Goal: Navigation & Orientation: Find specific page/section

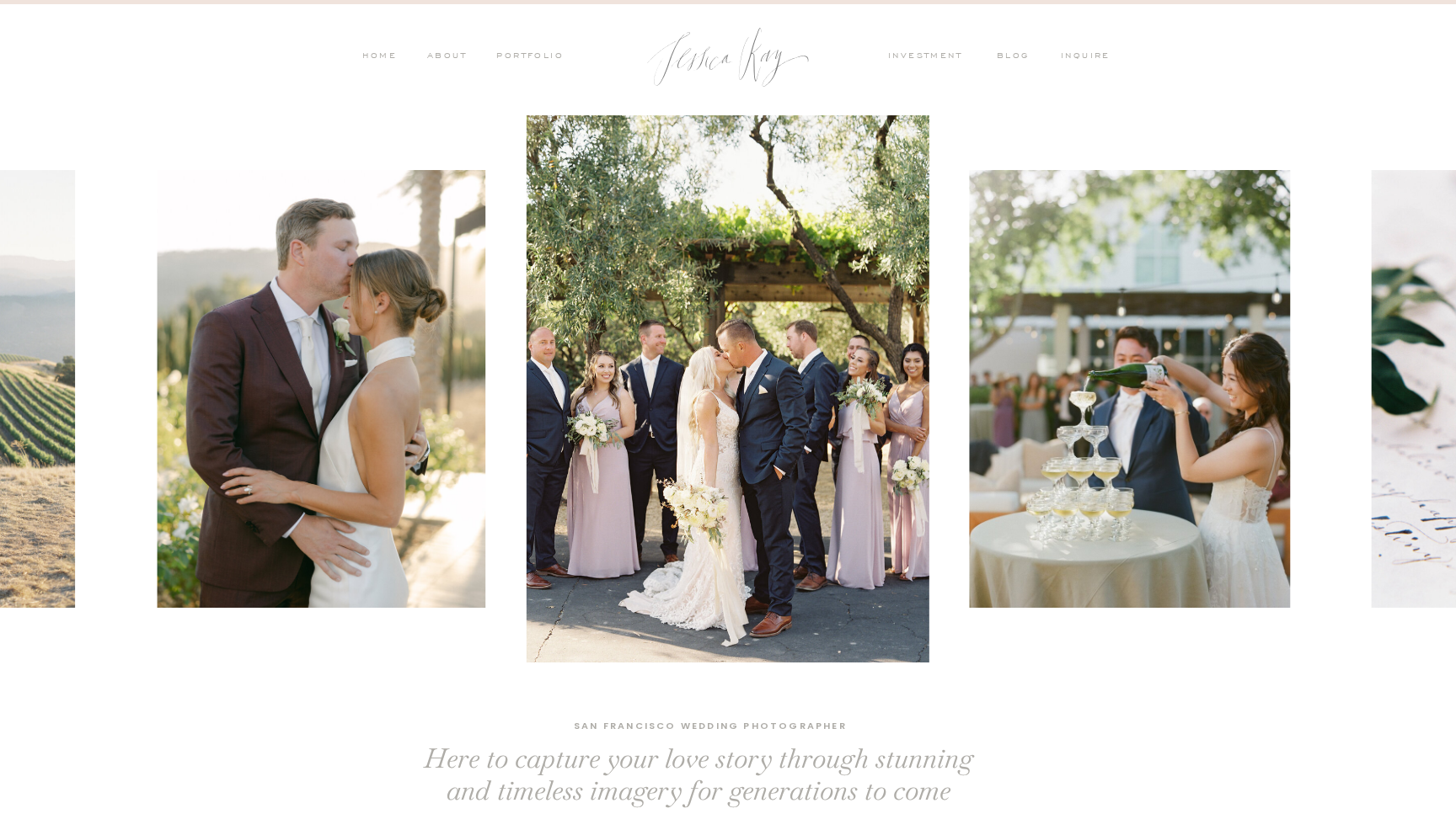
click at [544, 57] on nav "PORTFOLIO" at bounding box center [528, 58] width 70 height 16
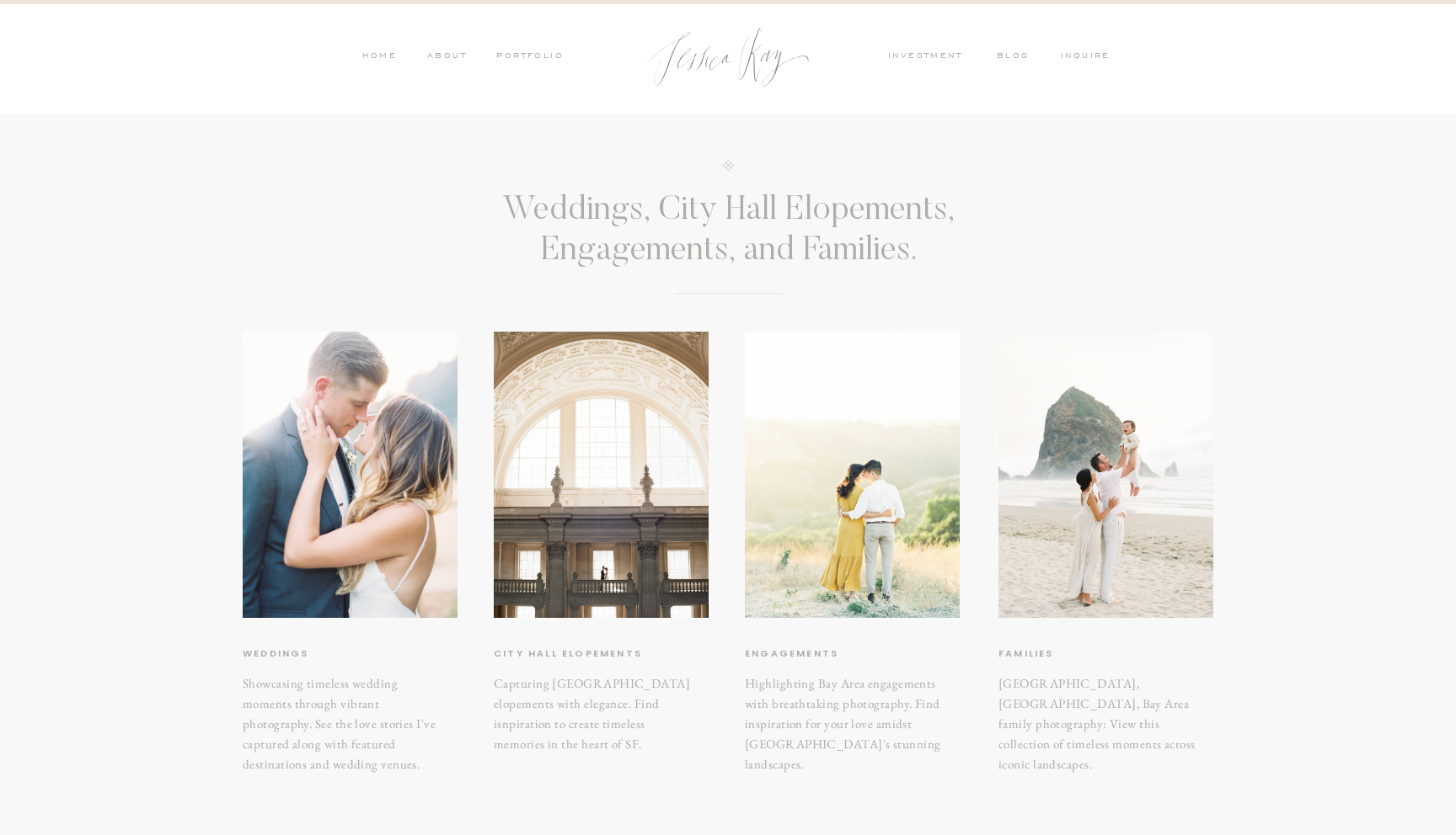
scroll to position [302, 0]
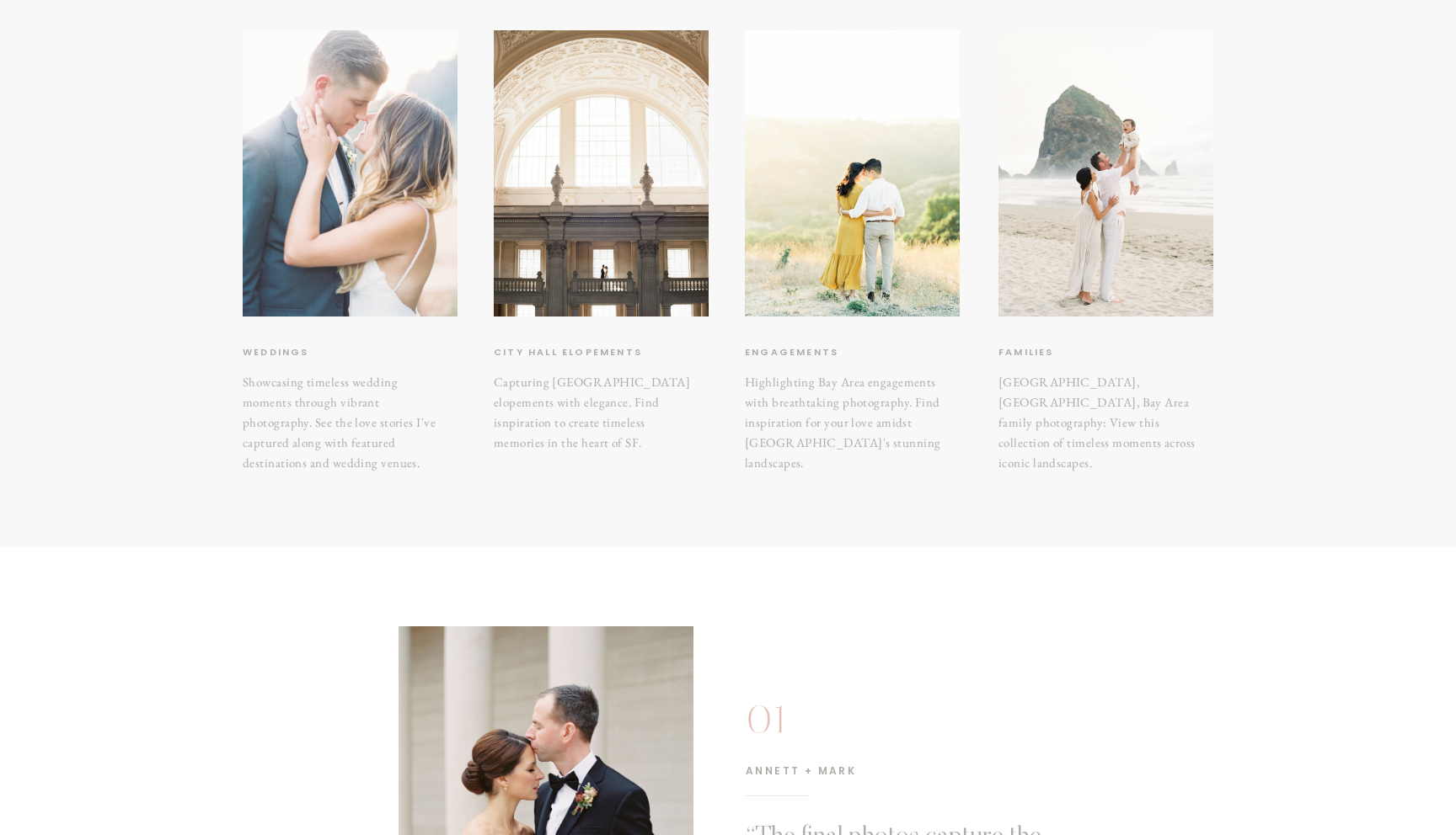
click at [356, 267] on div at bounding box center [350, 173] width 215 height 286
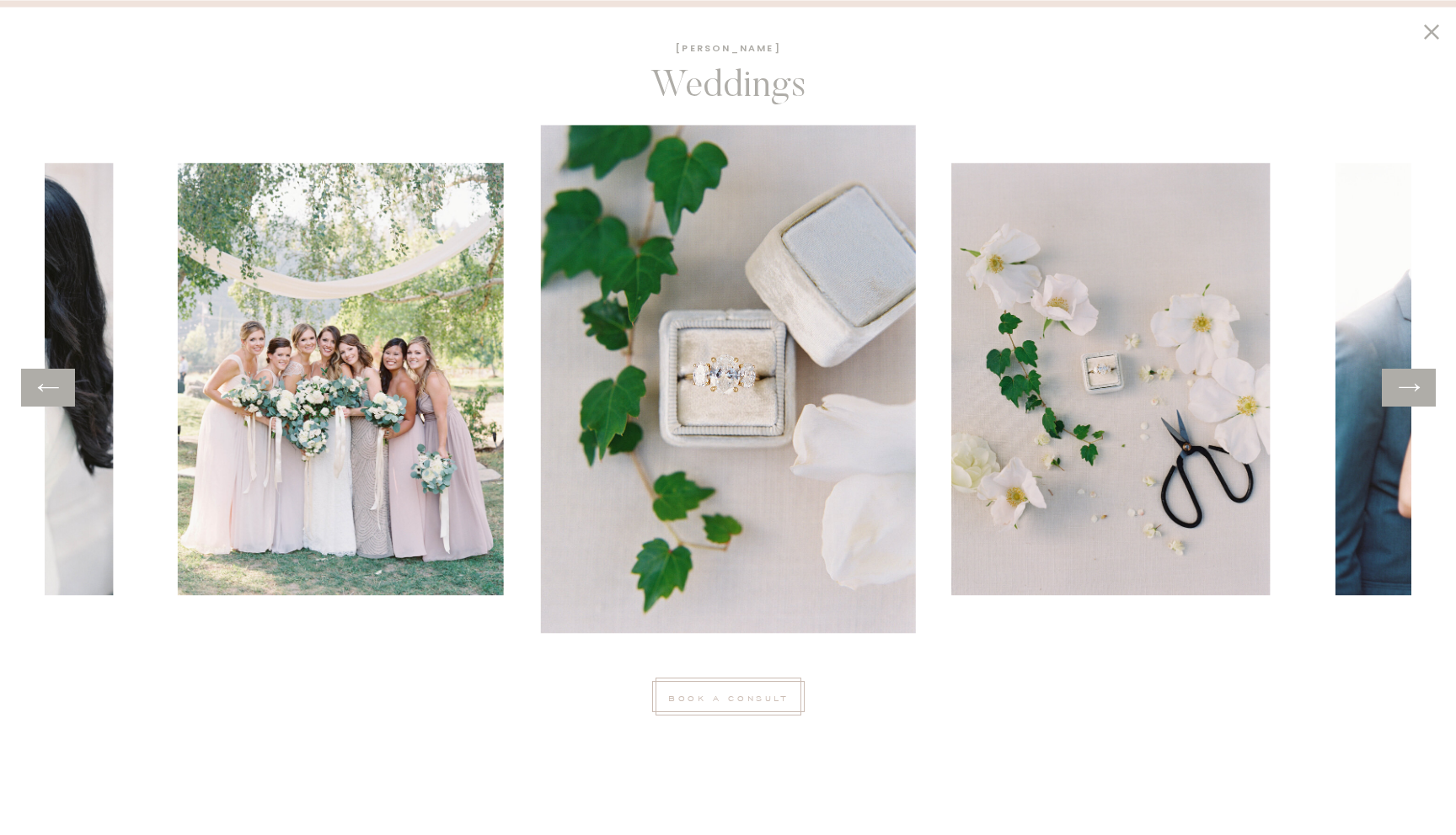
click at [1414, 402] on div at bounding box center [1409, 388] width 54 height 38
click at [1405, 377] on icon at bounding box center [1409, 387] width 24 height 26
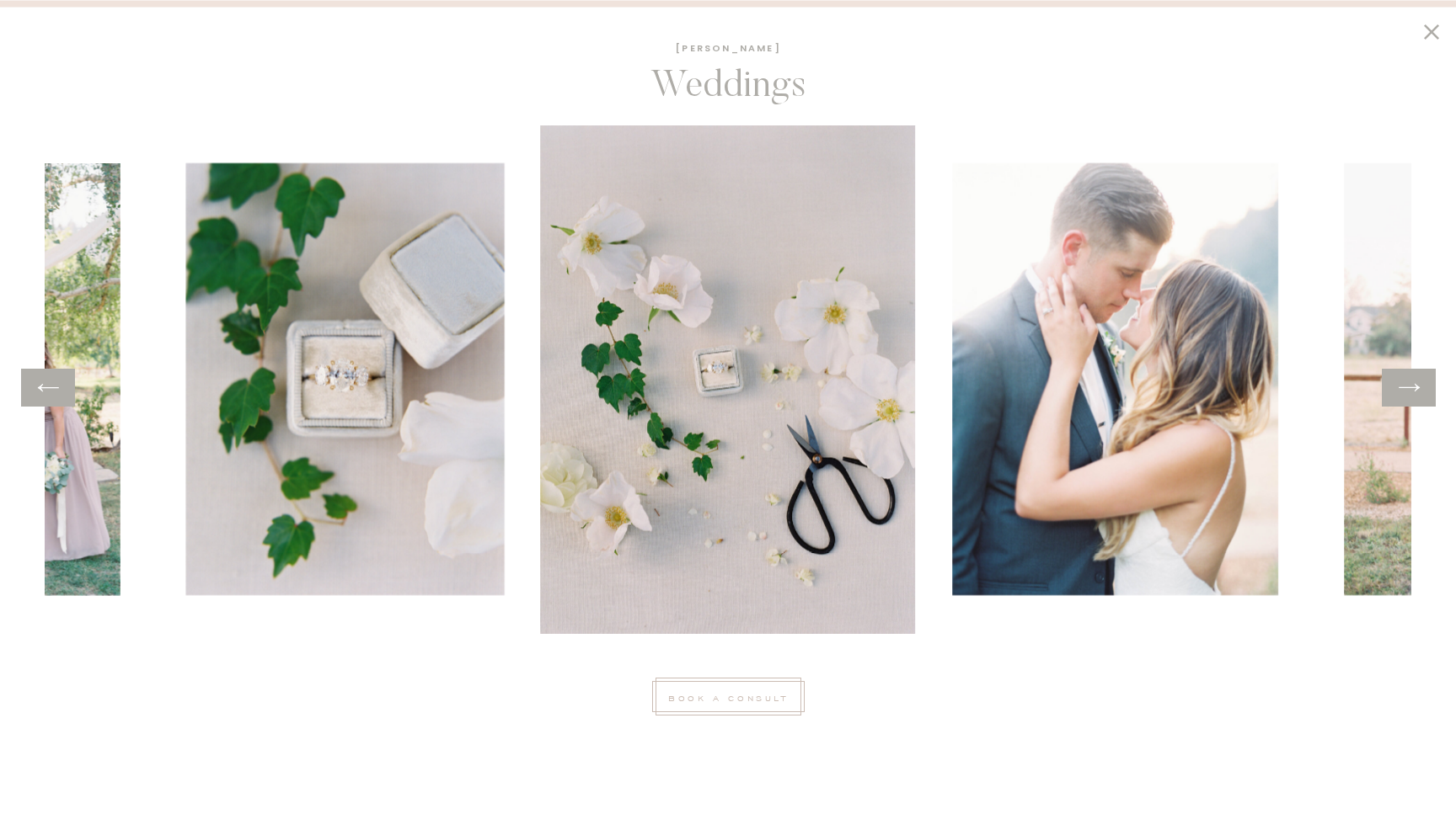
click at [1405, 377] on icon at bounding box center [1409, 387] width 24 height 26
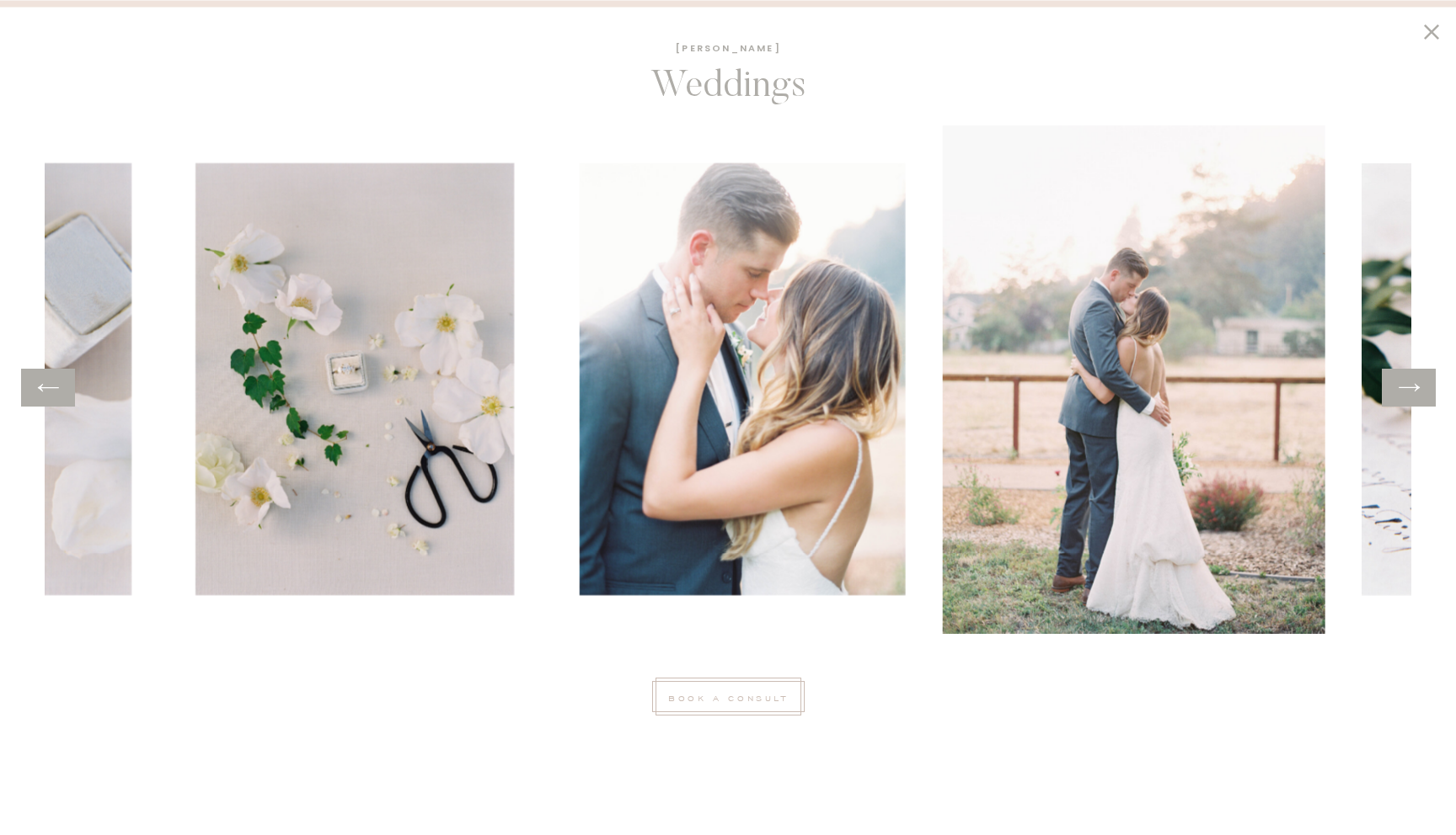
click at [1405, 377] on icon at bounding box center [1409, 387] width 24 height 26
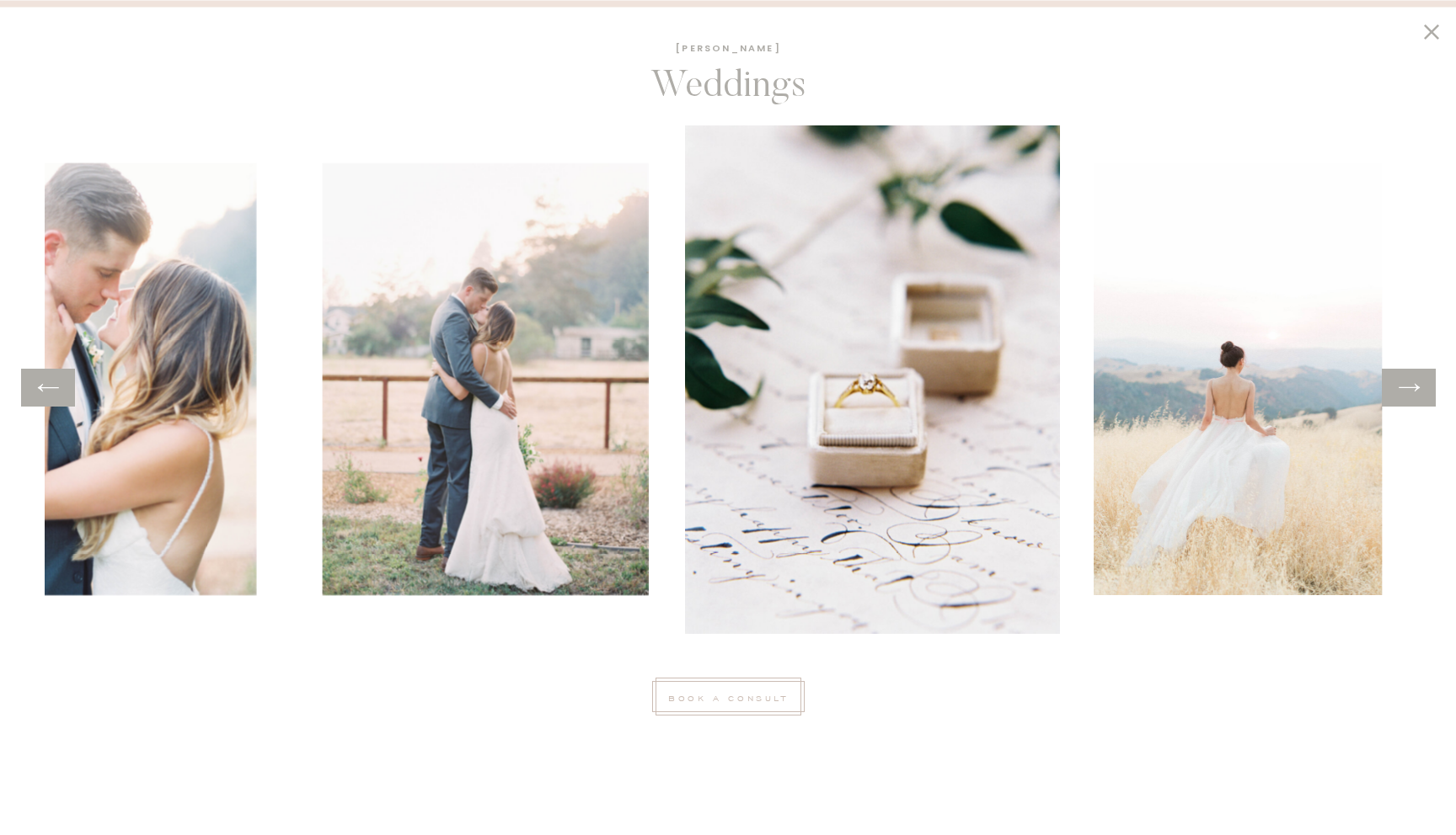
click at [1405, 377] on icon at bounding box center [1409, 387] width 24 height 26
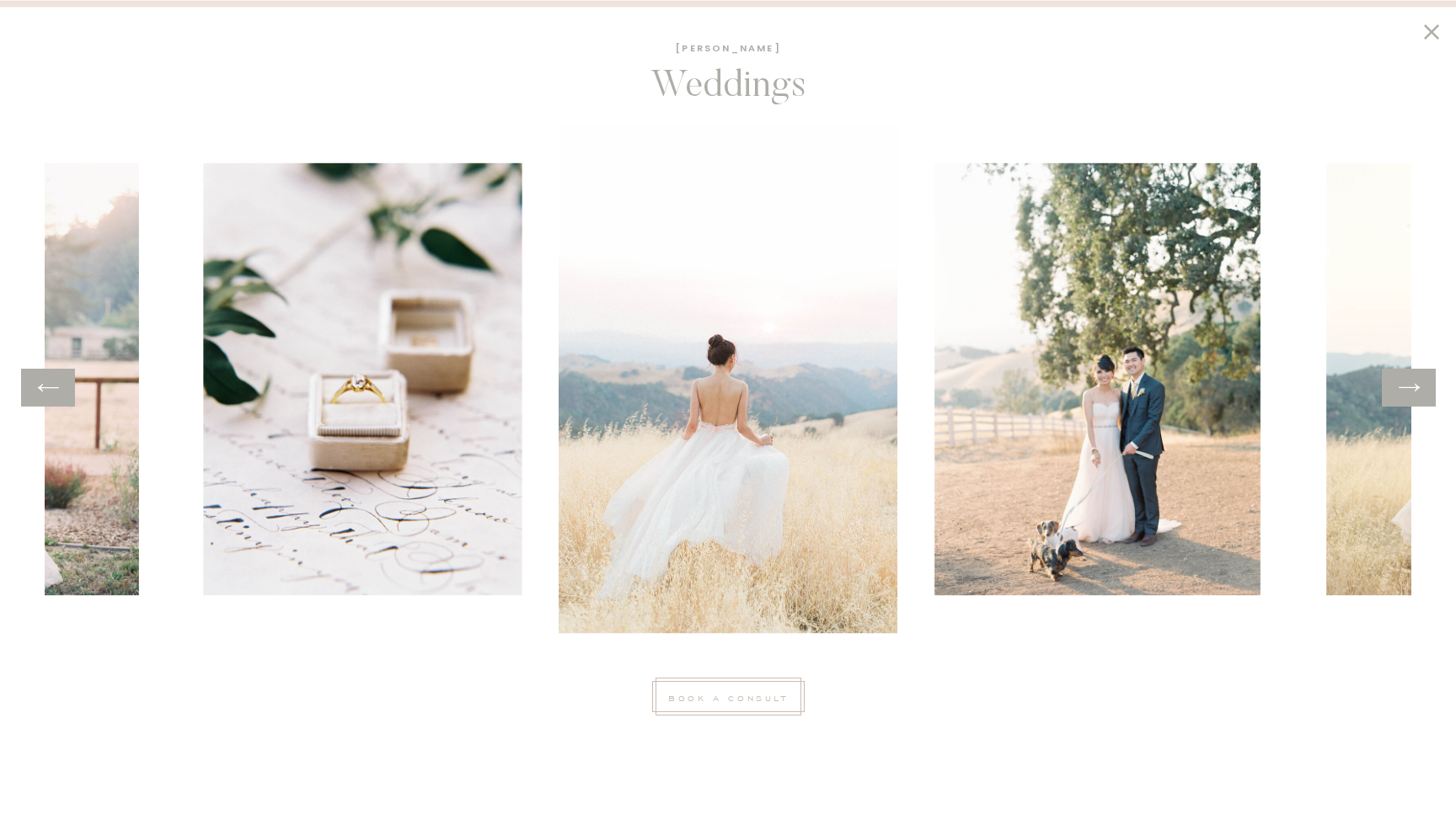
click at [1405, 377] on icon at bounding box center [1409, 387] width 24 height 26
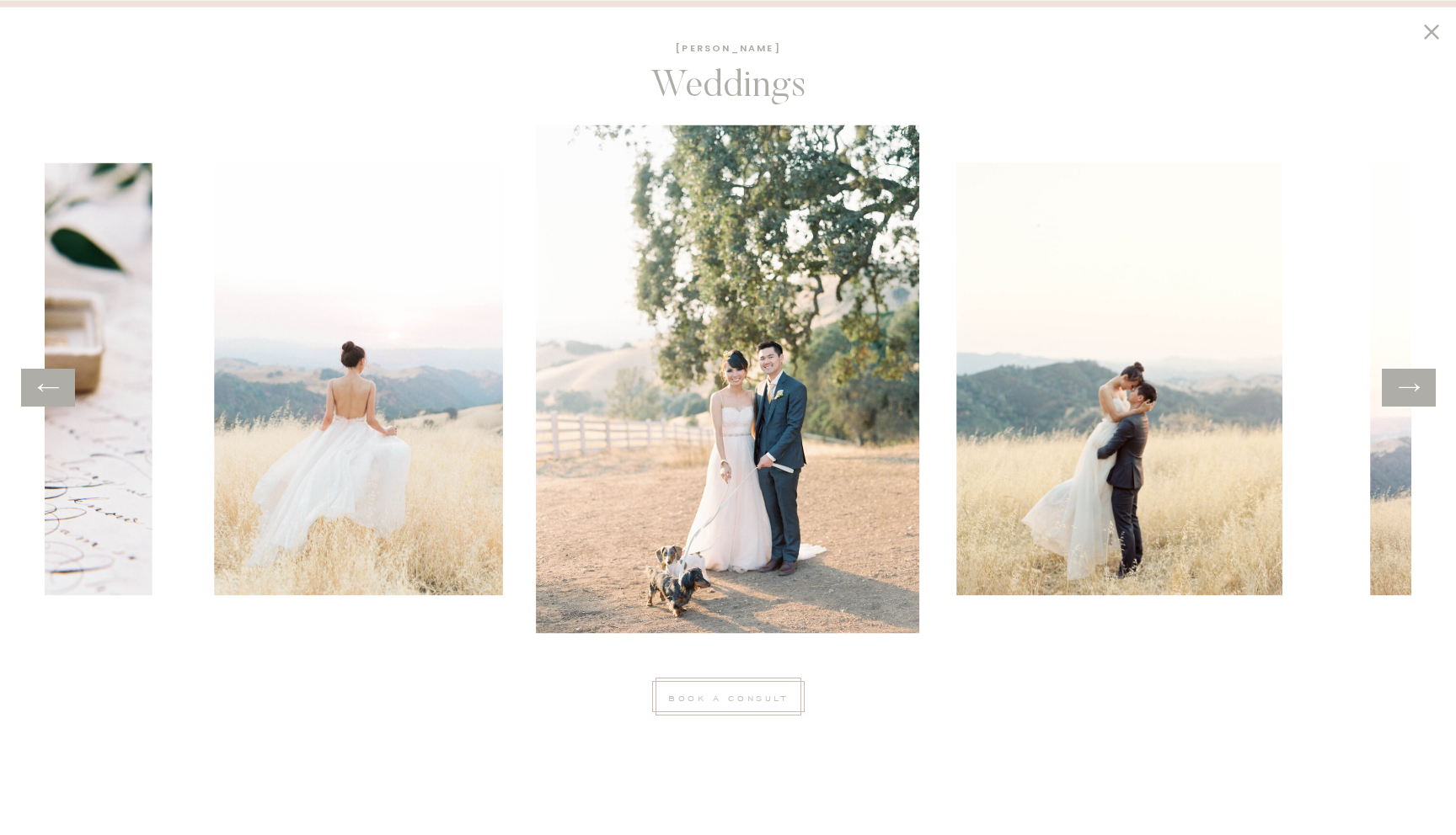
click at [1405, 377] on icon at bounding box center [1409, 387] width 24 height 26
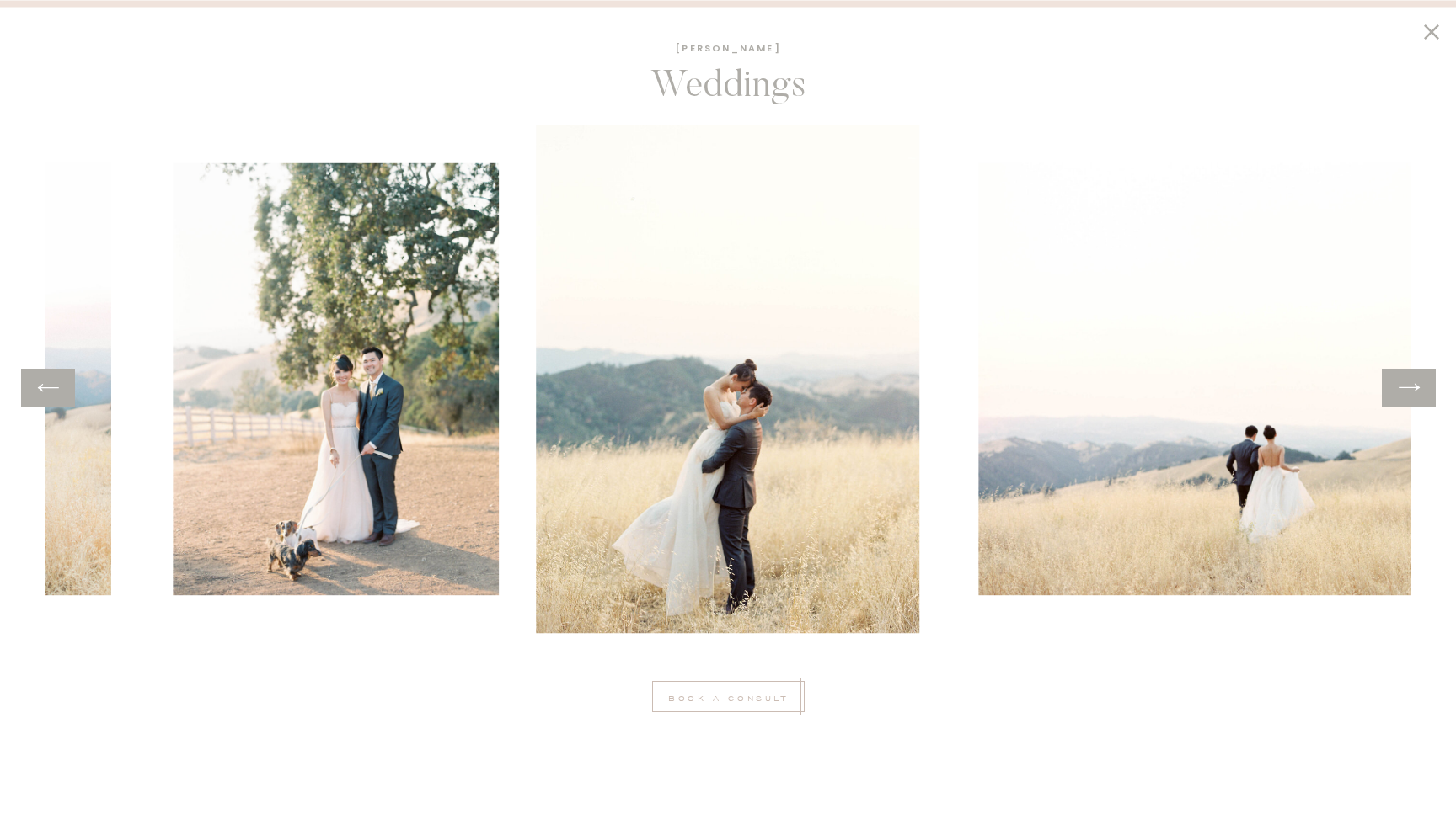
click at [1405, 377] on icon at bounding box center [1409, 387] width 24 height 26
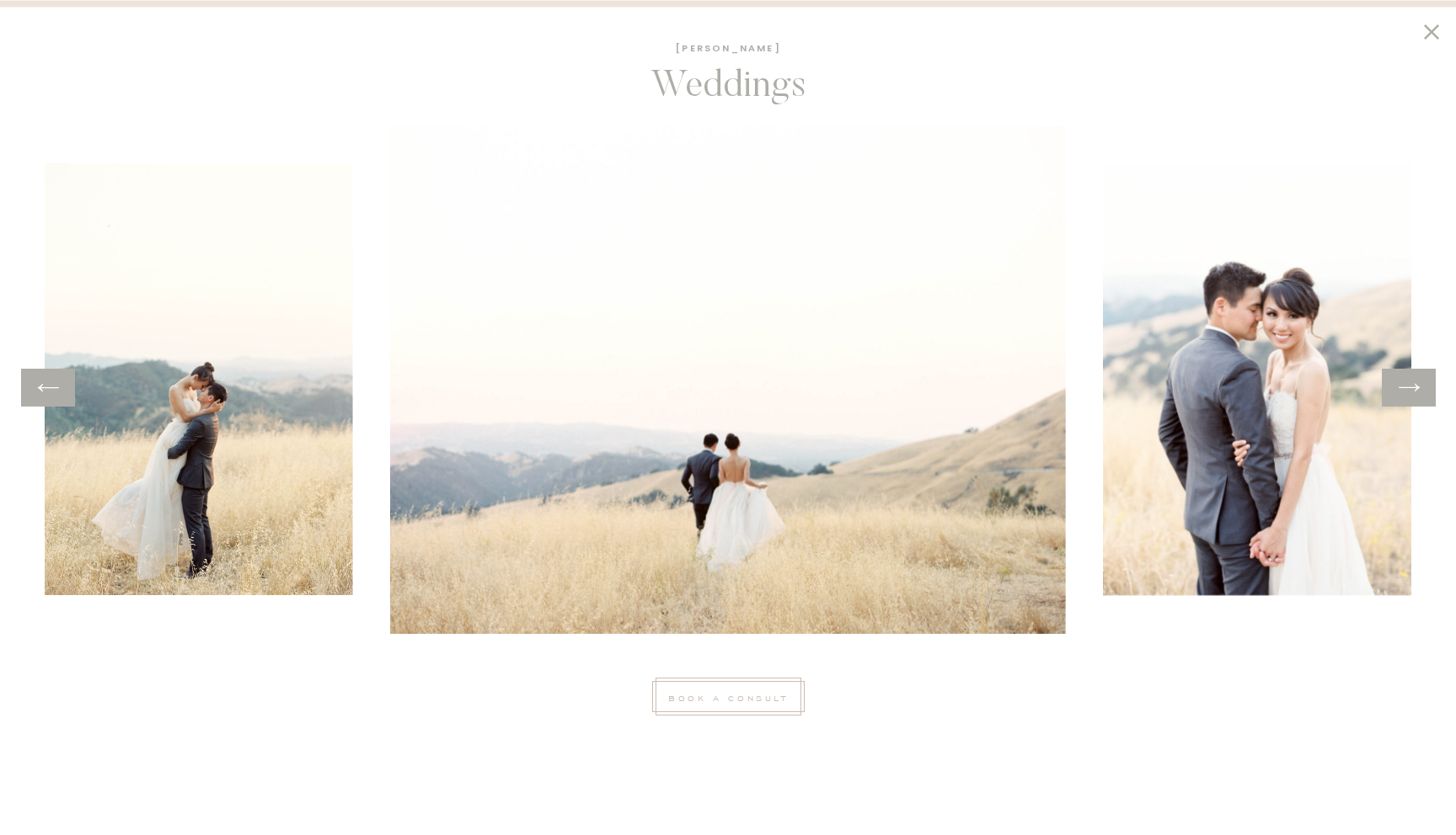
click at [1405, 377] on icon at bounding box center [1409, 387] width 24 height 26
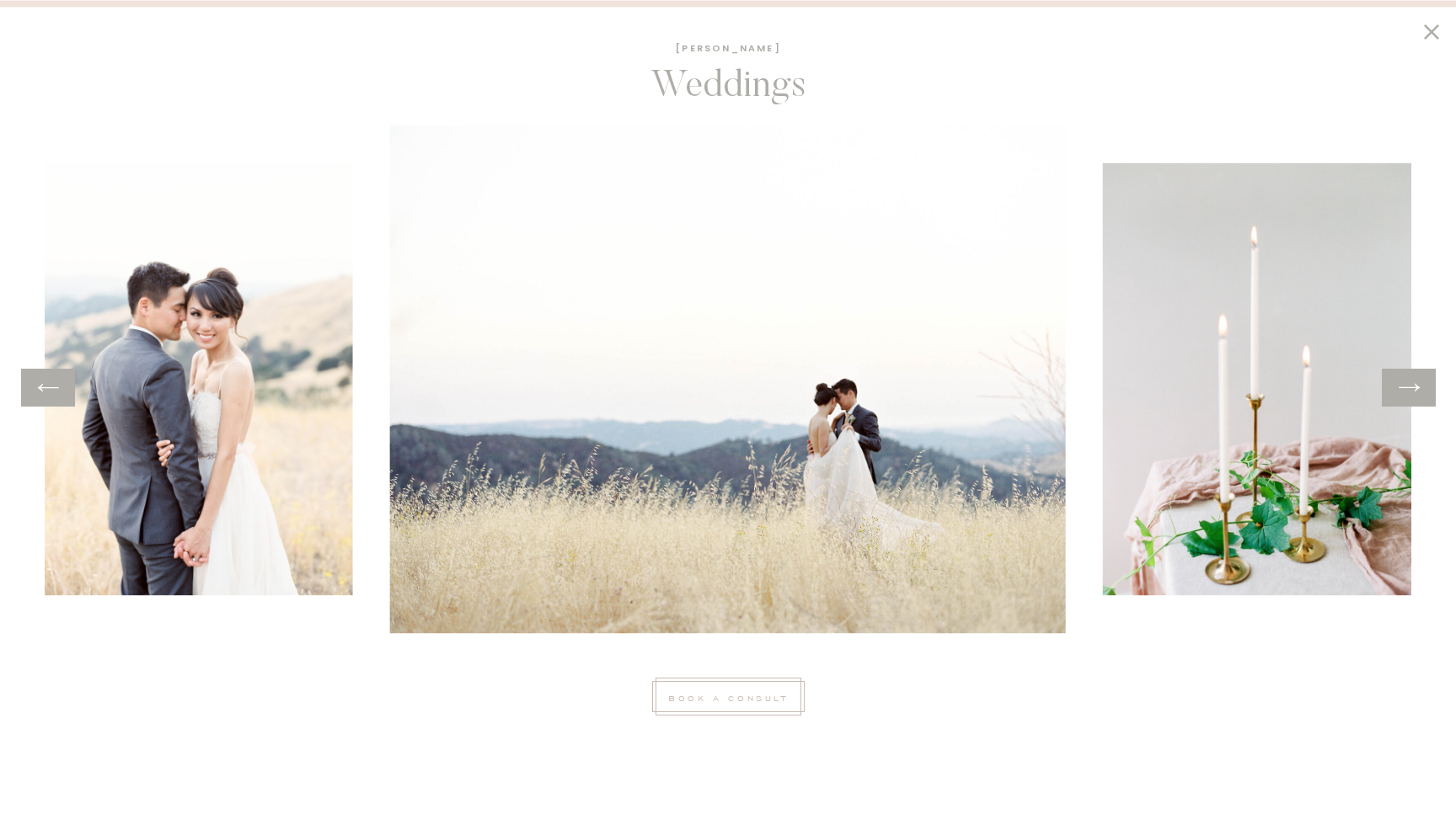
click at [1405, 377] on icon at bounding box center [1409, 387] width 24 height 26
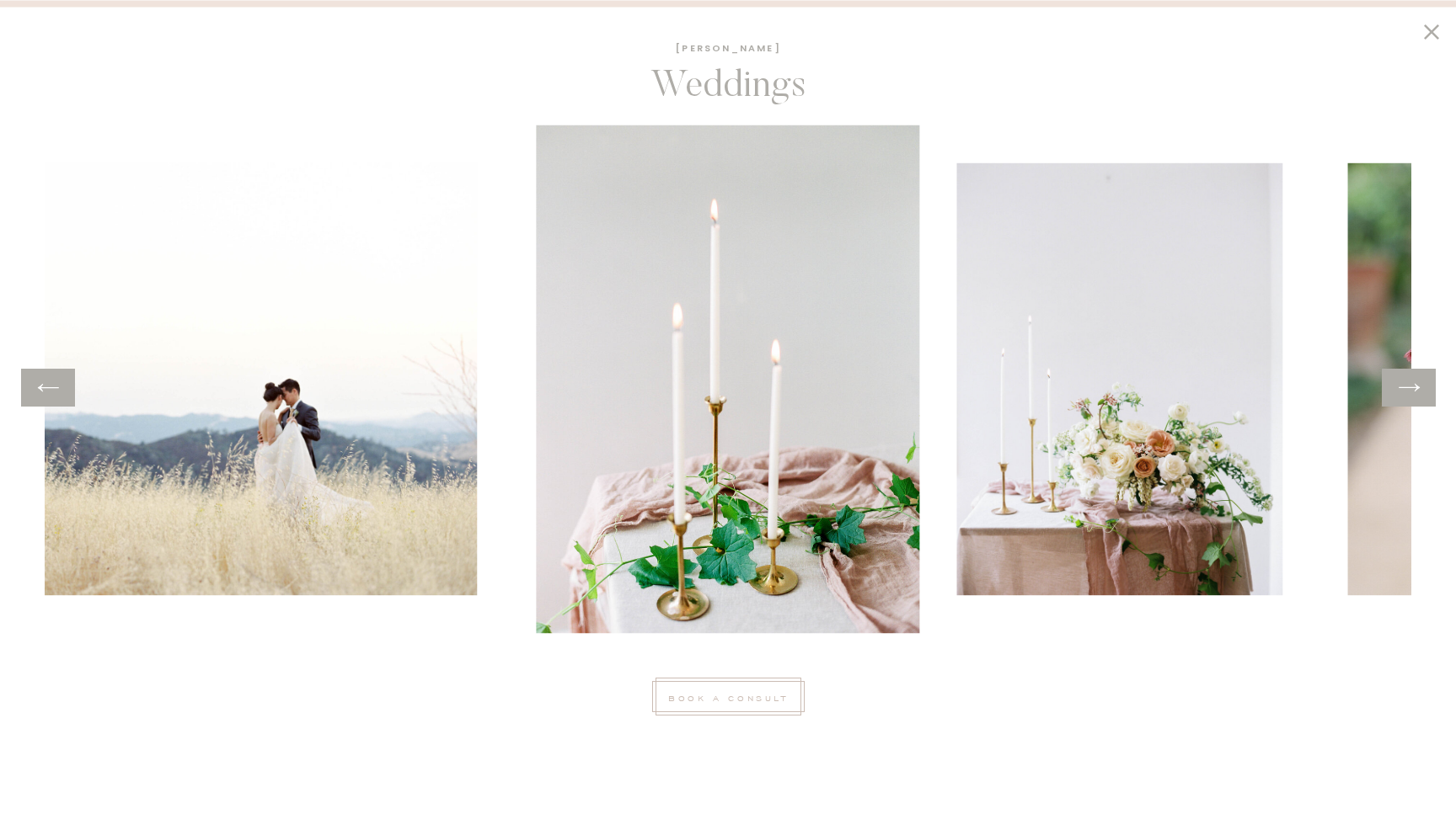
click at [1405, 377] on icon at bounding box center [1409, 387] width 24 height 26
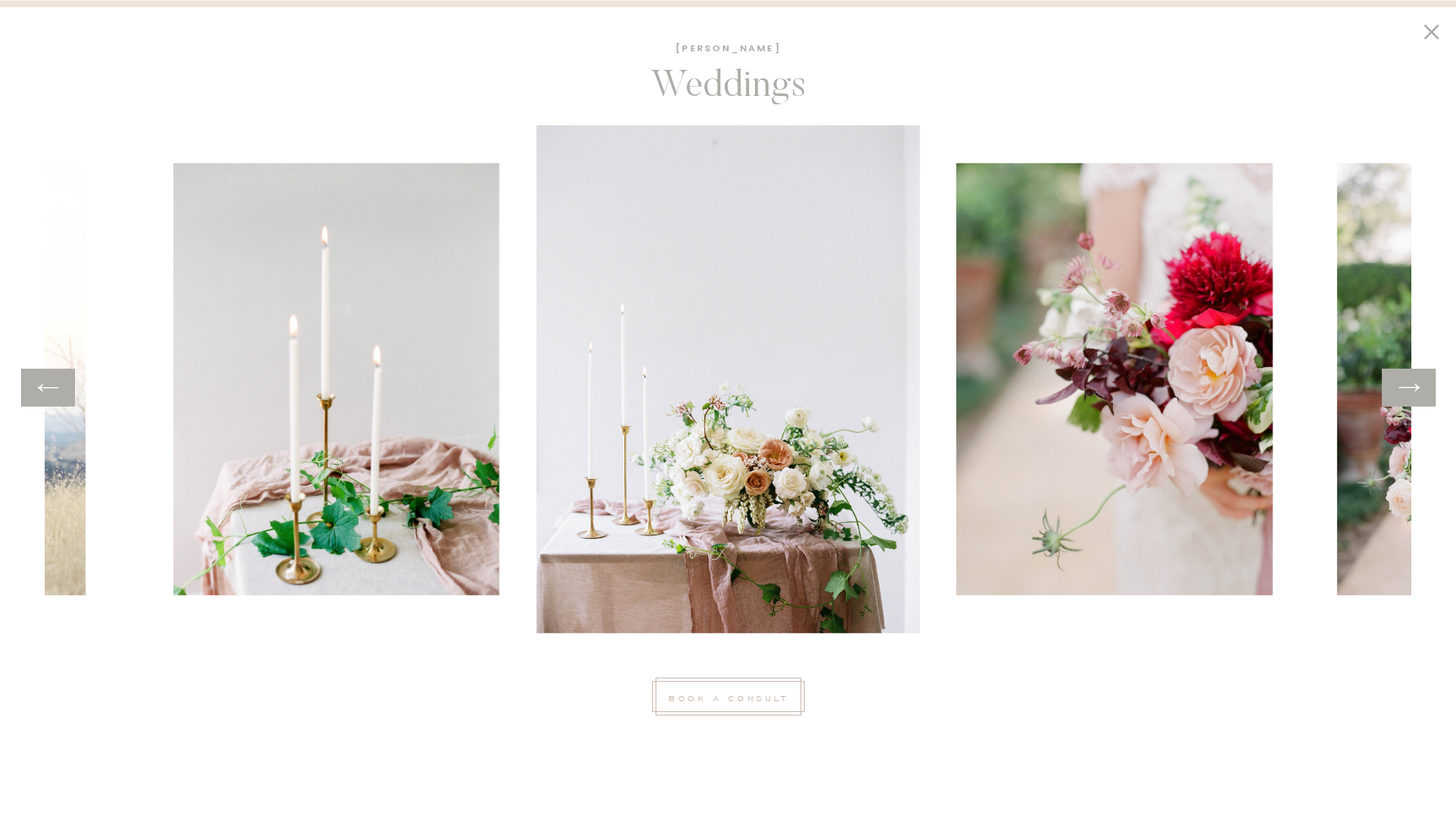
click at [1405, 377] on icon at bounding box center [1409, 387] width 24 height 26
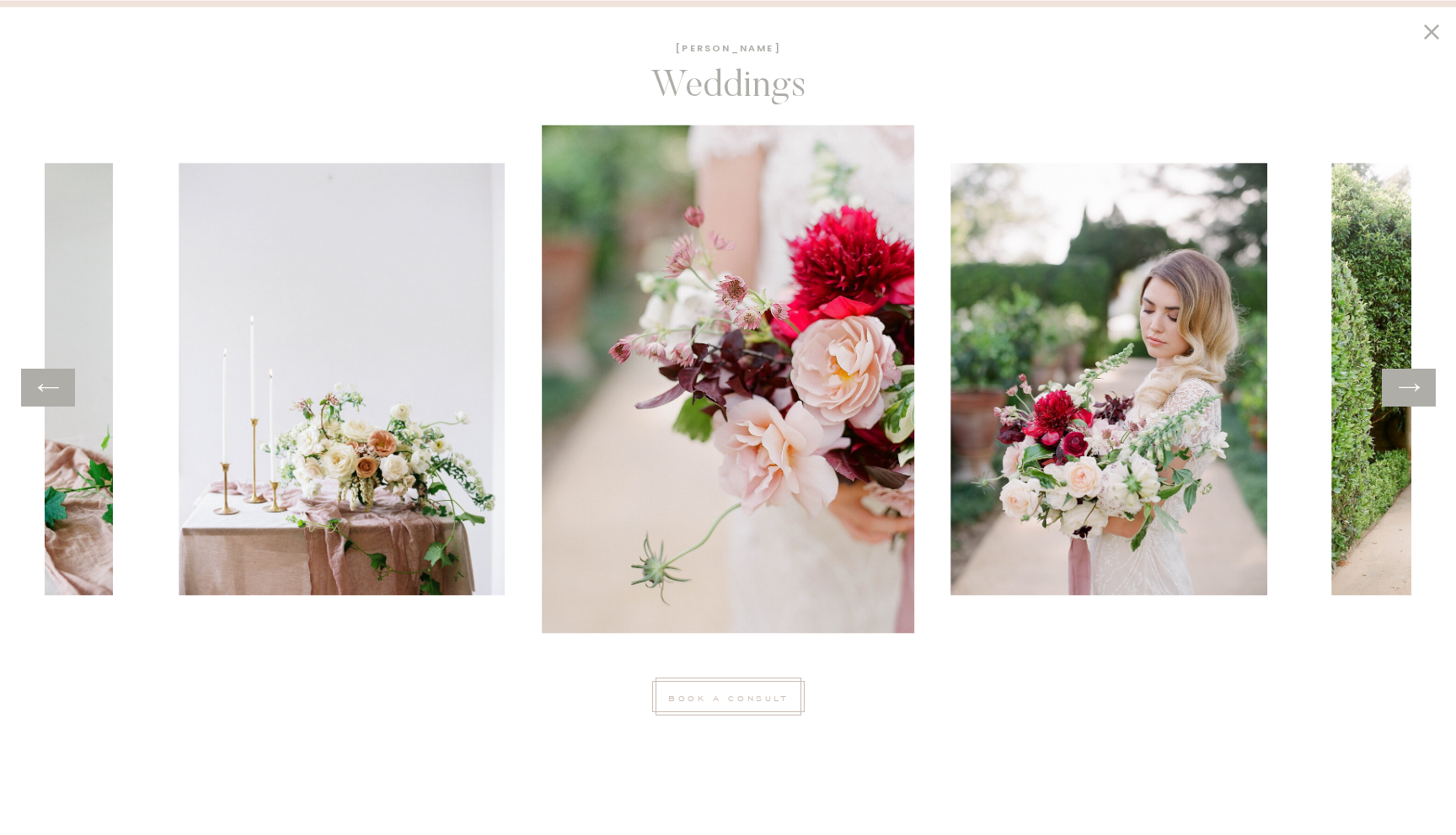
click at [1405, 377] on icon at bounding box center [1409, 387] width 24 height 26
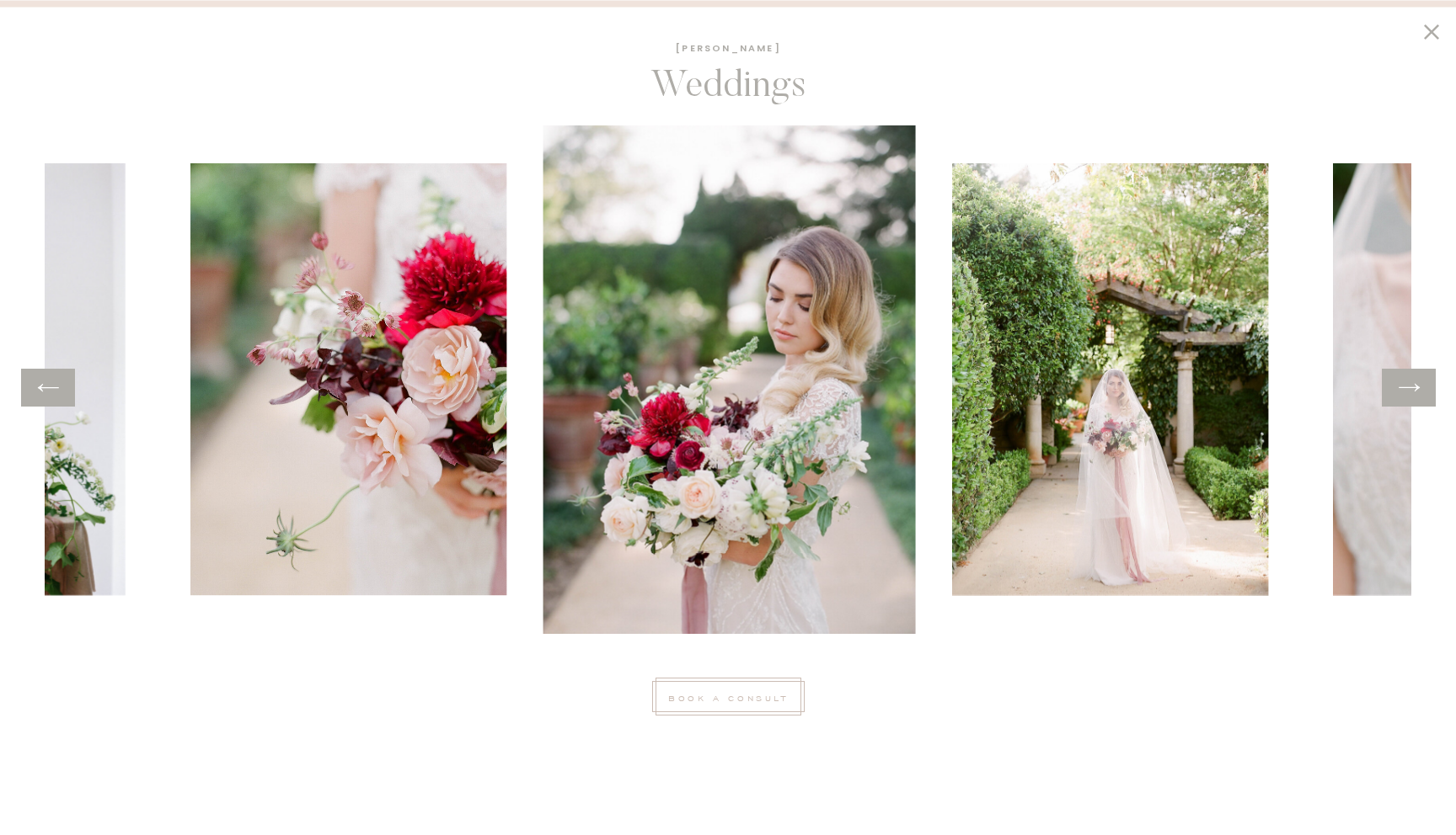
click at [1405, 377] on icon at bounding box center [1409, 387] width 24 height 26
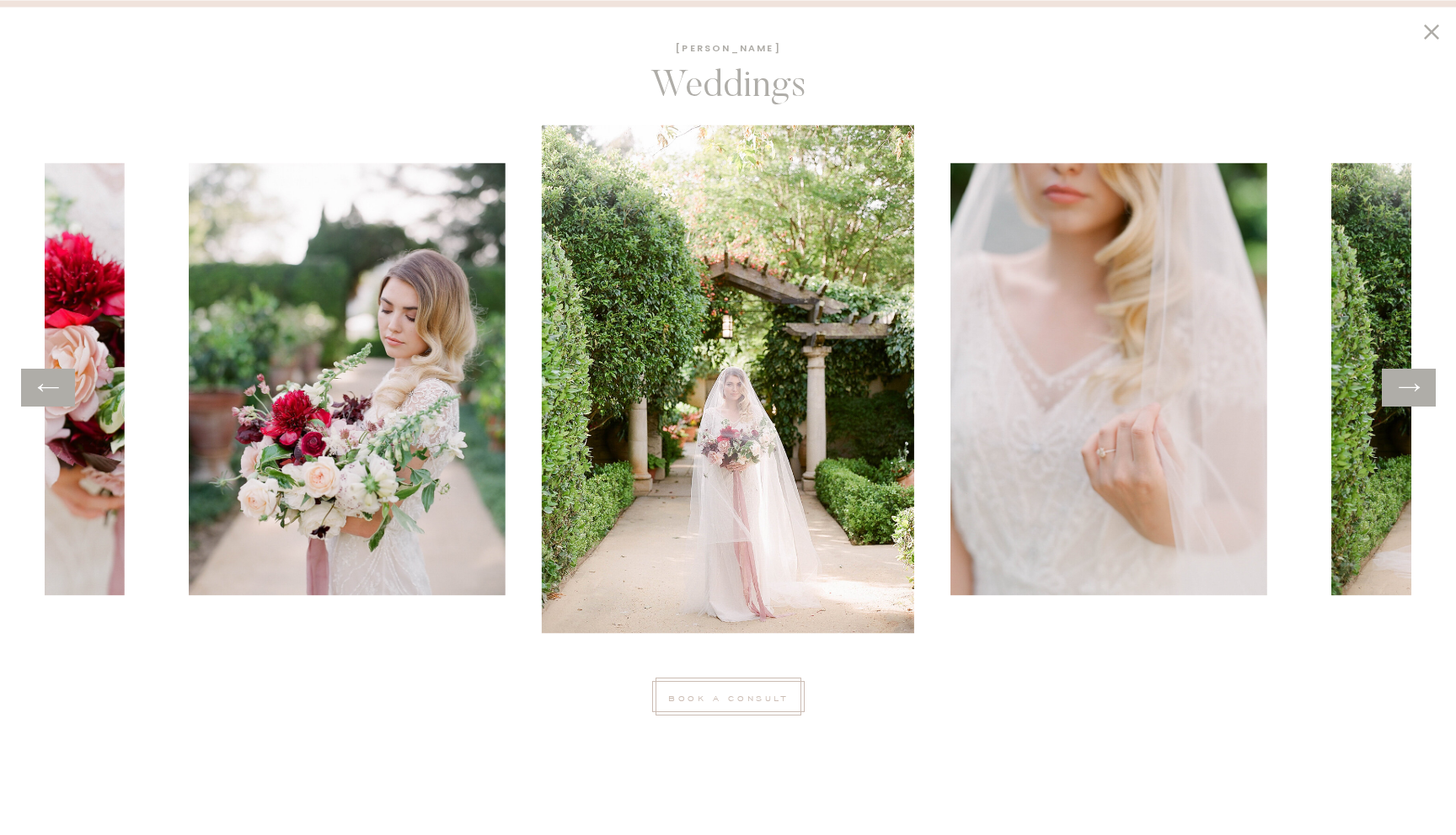
click at [1405, 377] on icon at bounding box center [1409, 387] width 24 height 26
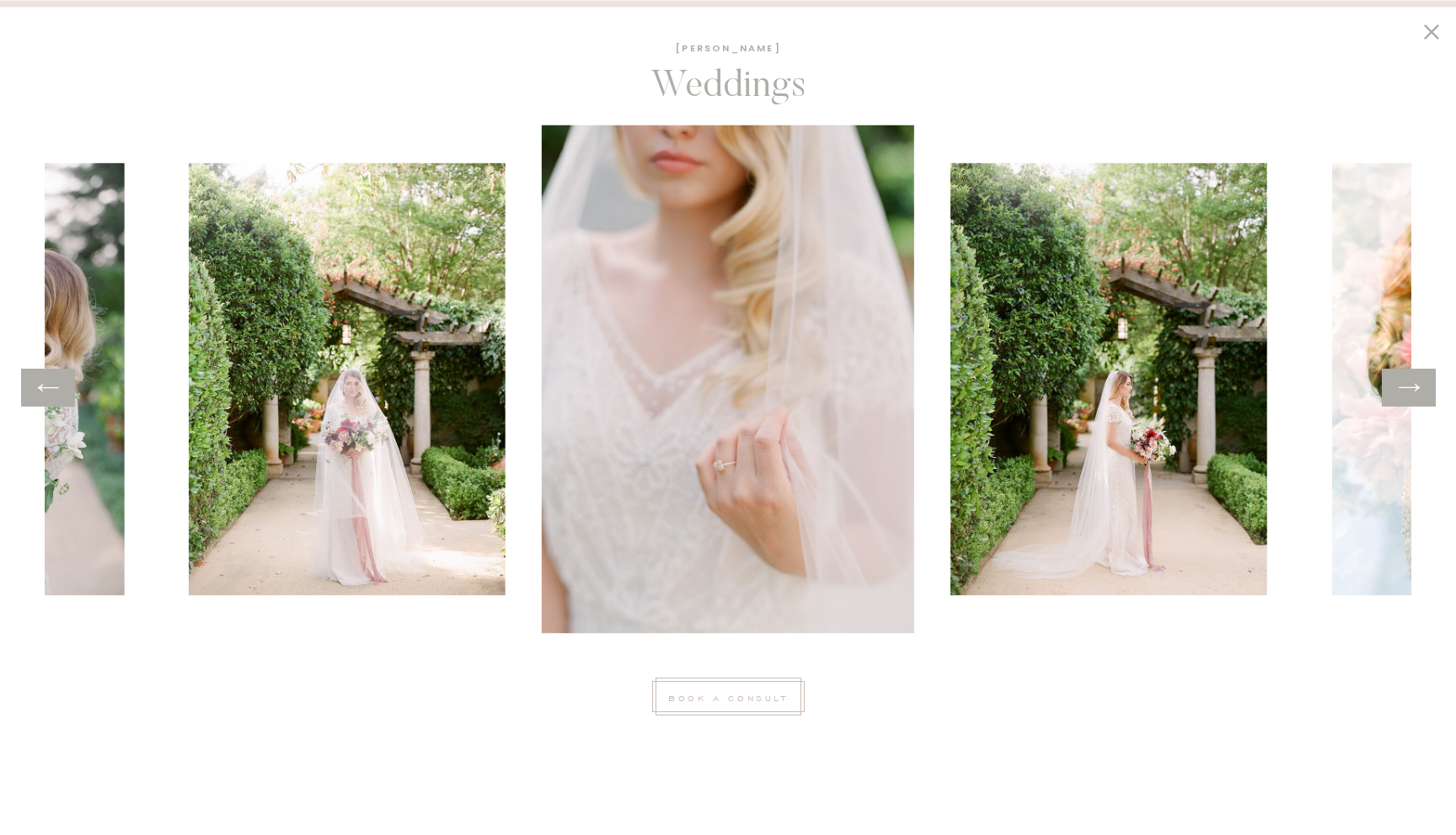
click at [1405, 377] on icon at bounding box center [1409, 387] width 24 height 26
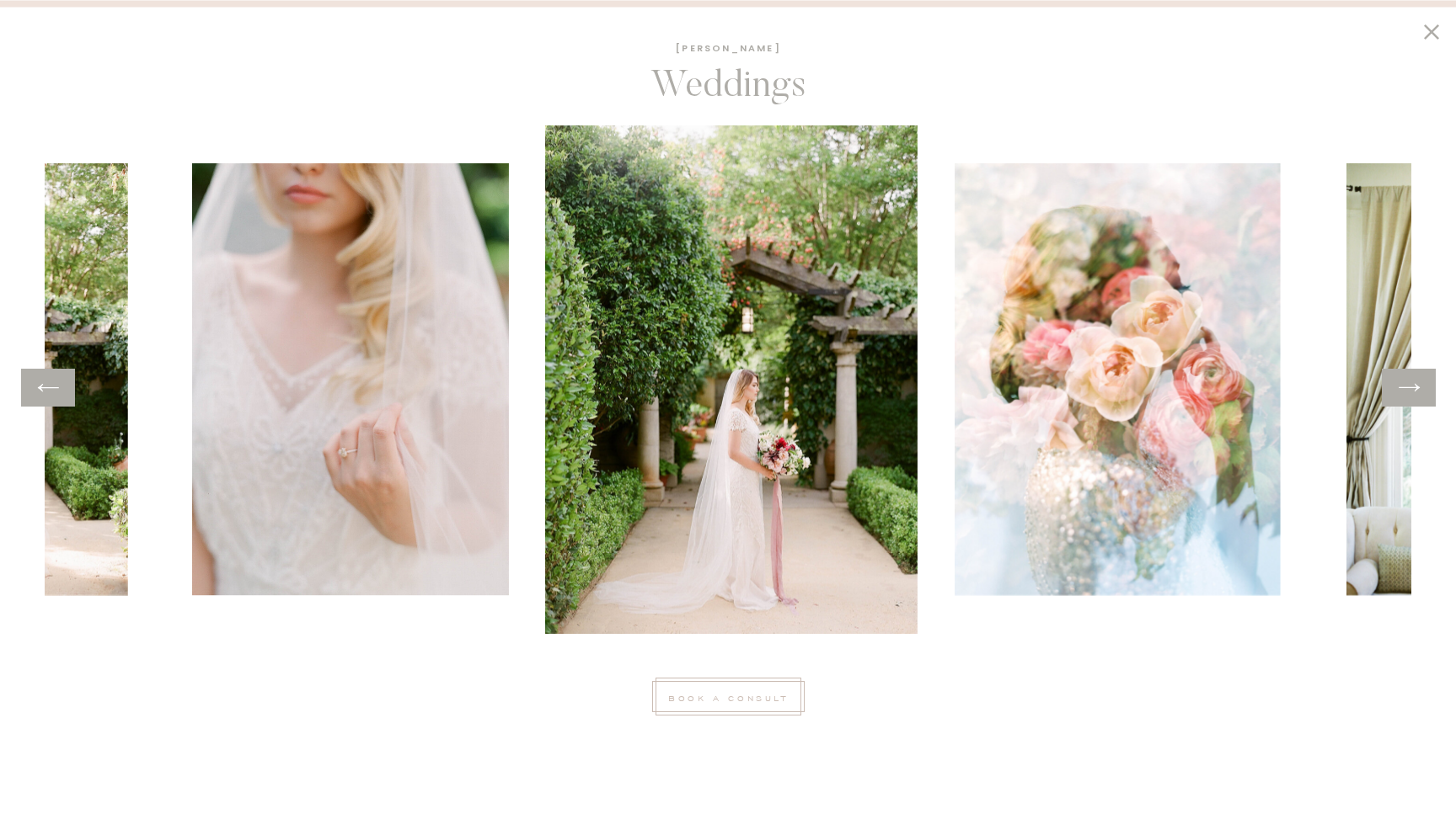
click at [1405, 377] on icon at bounding box center [1409, 387] width 24 height 26
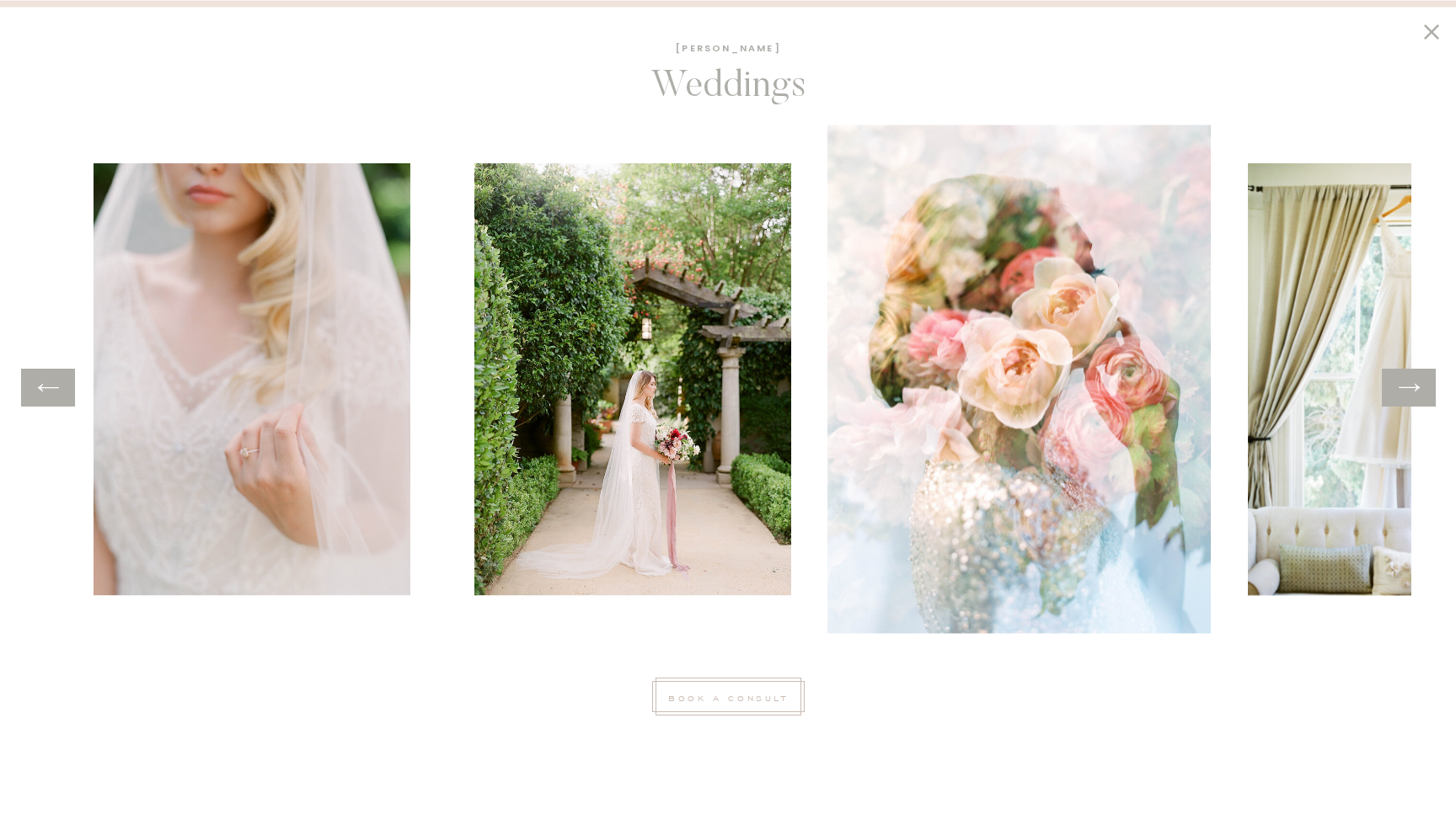
click at [1405, 377] on icon at bounding box center [1409, 387] width 24 height 26
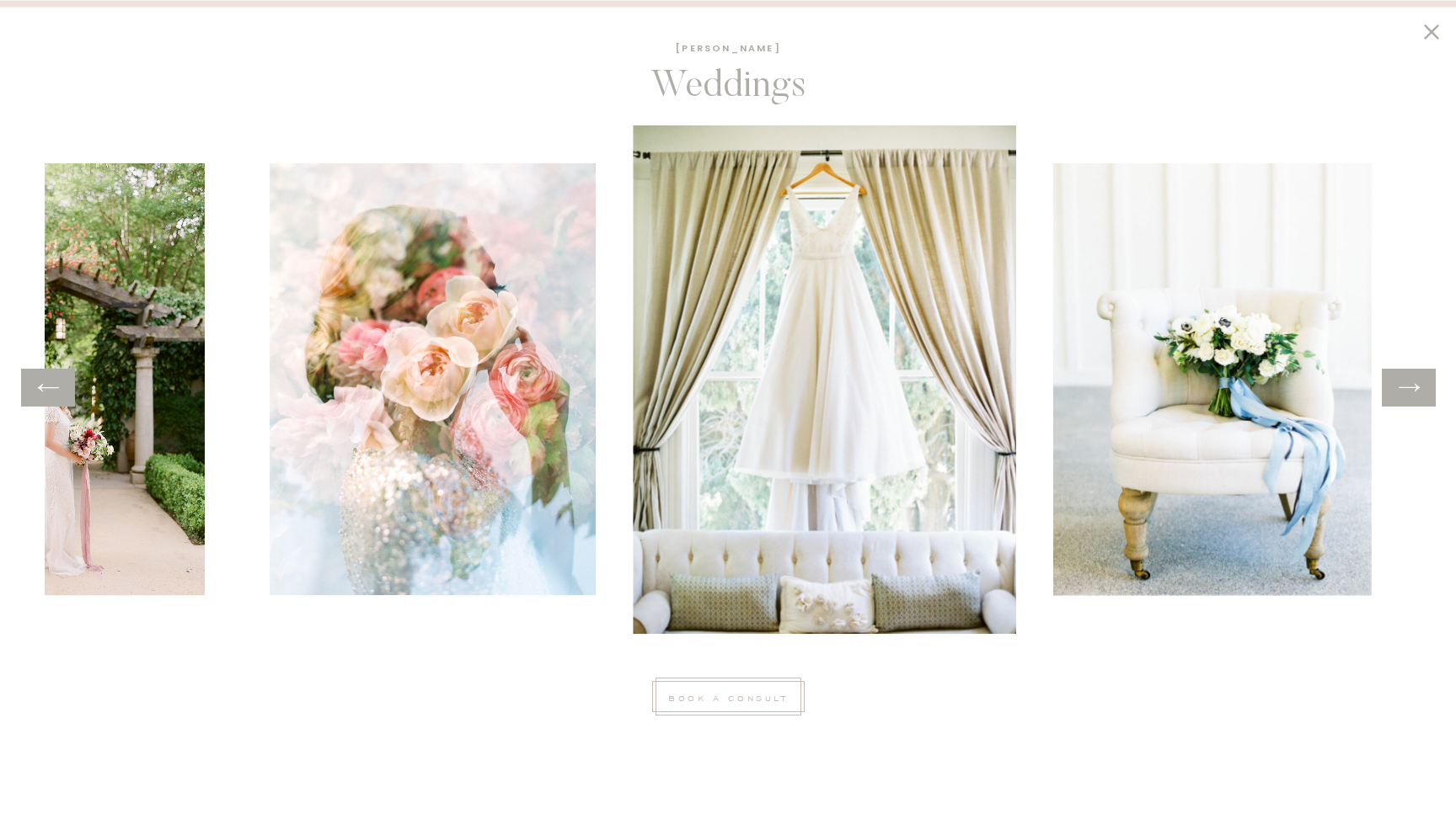
click at [1405, 377] on icon at bounding box center [1409, 387] width 24 height 26
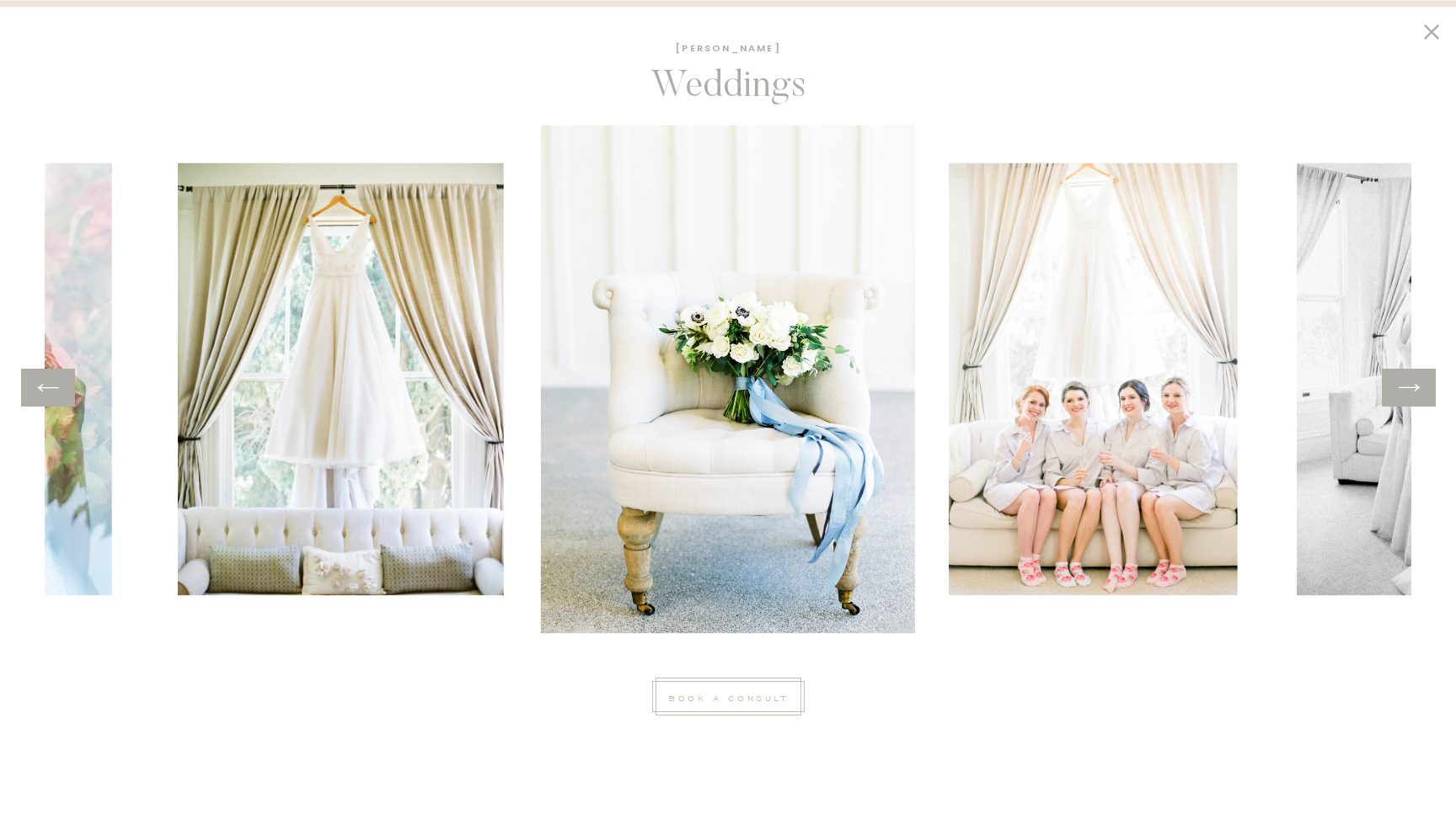
click at [1405, 377] on icon at bounding box center [1409, 387] width 24 height 26
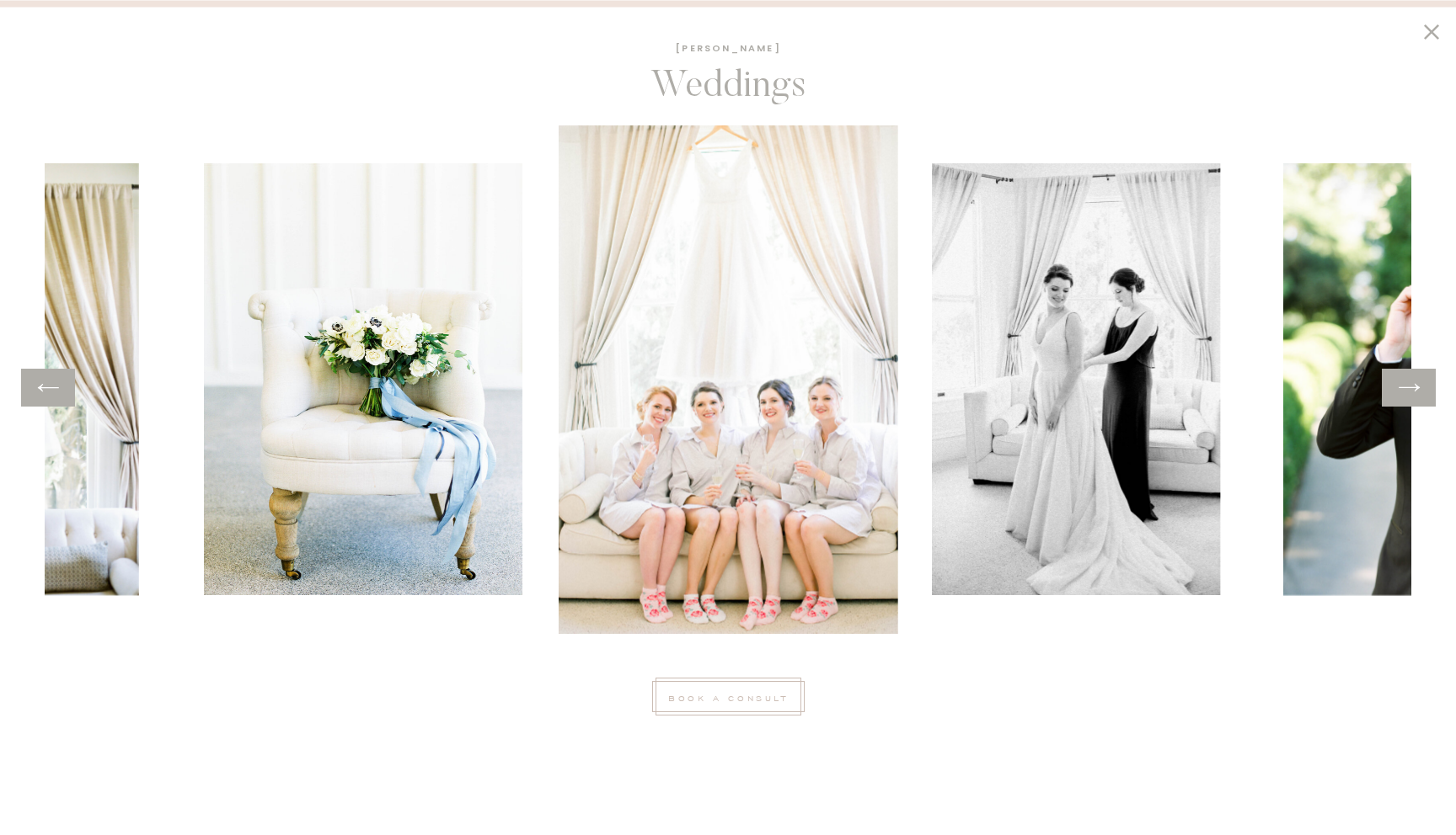
click at [1405, 377] on icon at bounding box center [1409, 387] width 24 height 26
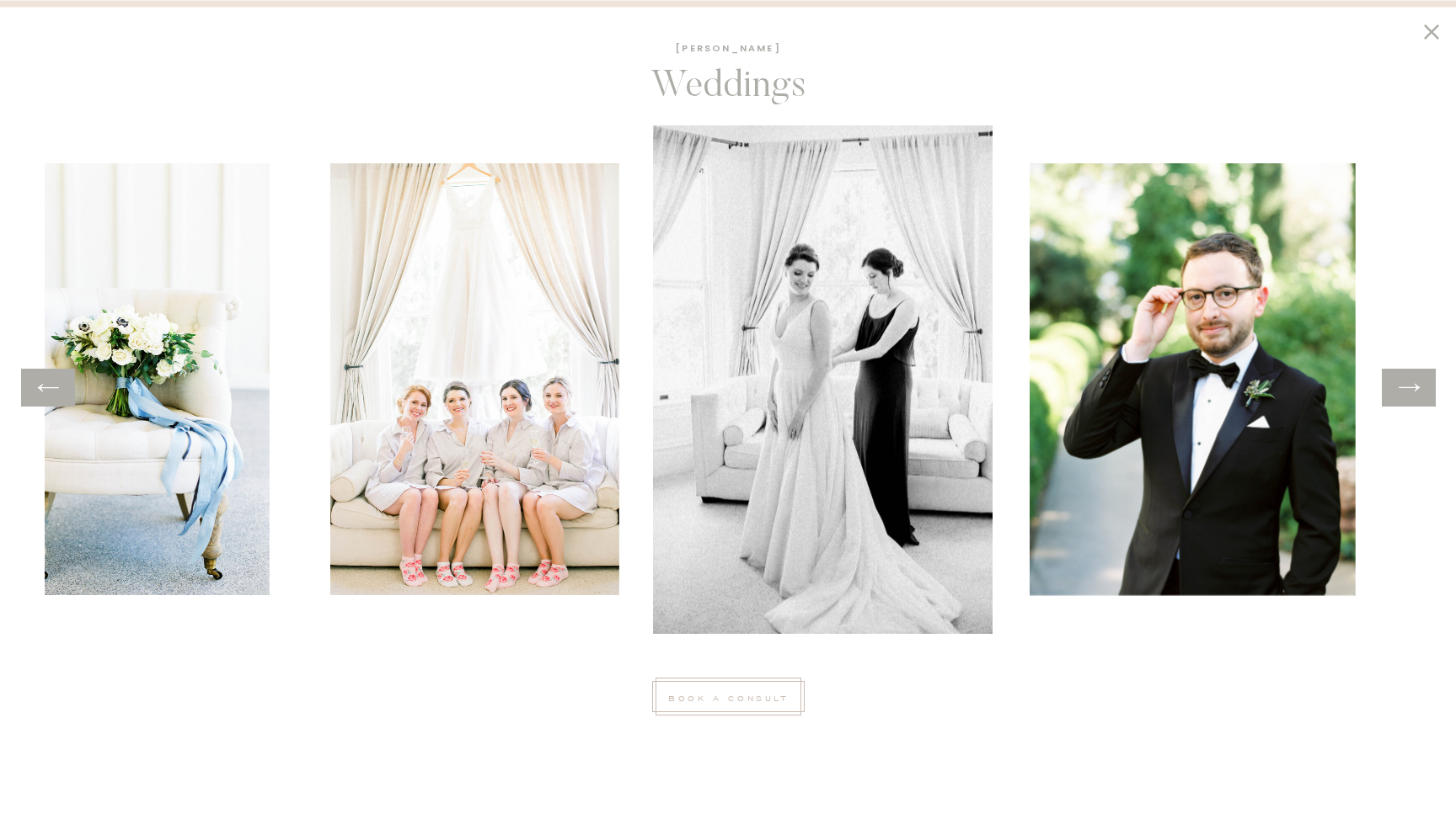
click at [1405, 377] on icon at bounding box center [1409, 387] width 24 height 26
